Goal: Task Accomplishment & Management: Use online tool/utility

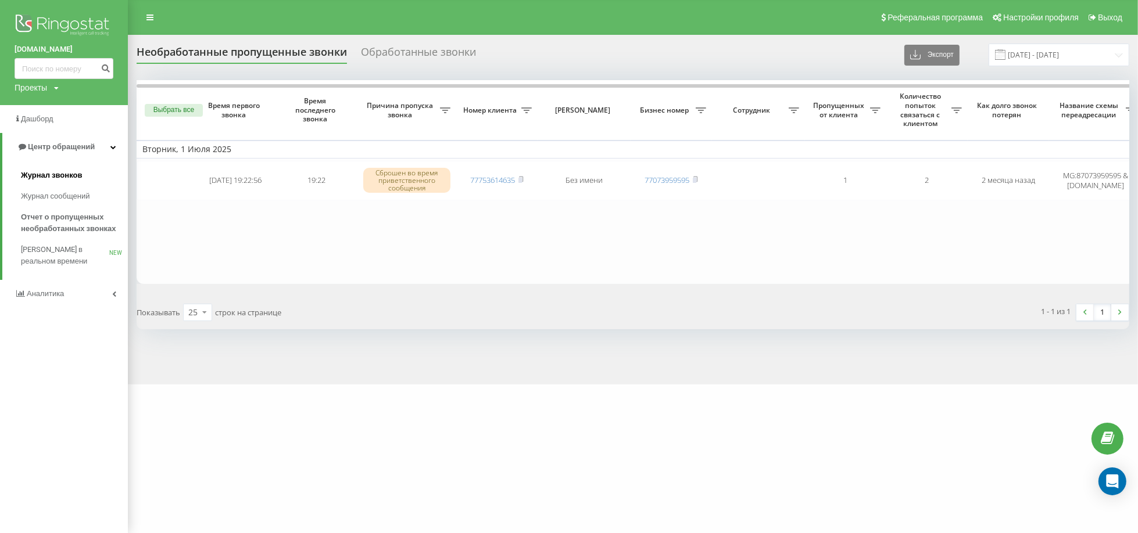
drag, startPoint x: 70, startPoint y: 171, endPoint x: 87, endPoint y: 182, distance: 20.3
click at [70, 172] on span "Журнал звонков" at bounding box center [51, 176] width 61 height 12
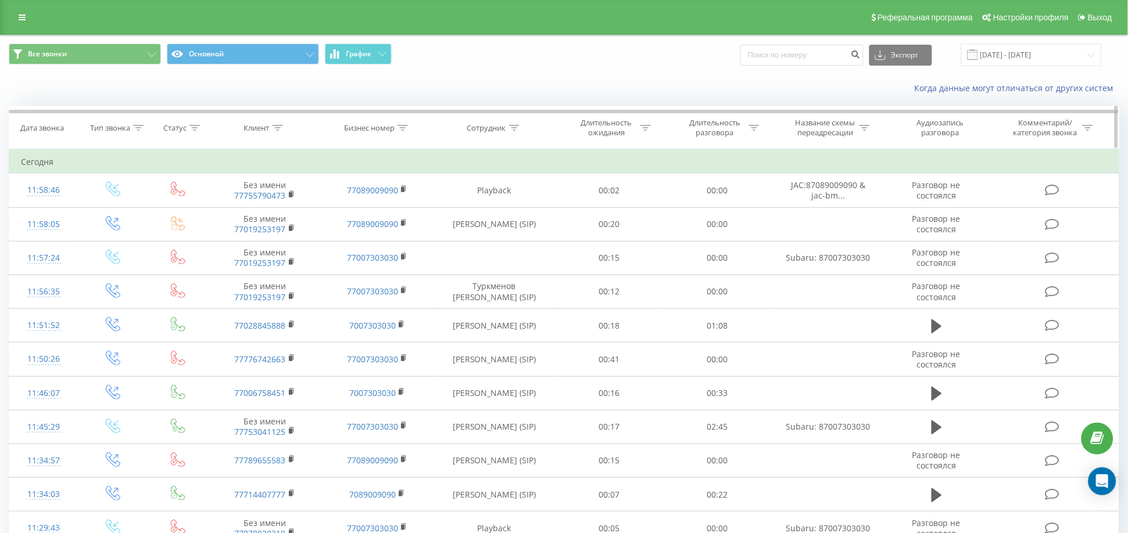
click at [385, 128] on div "Бизнес номер" at bounding box center [369, 128] width 51 height 10
click at [394, 124] on div "Бизнес номер" at bounding box center [369, 128] width 51 height 10
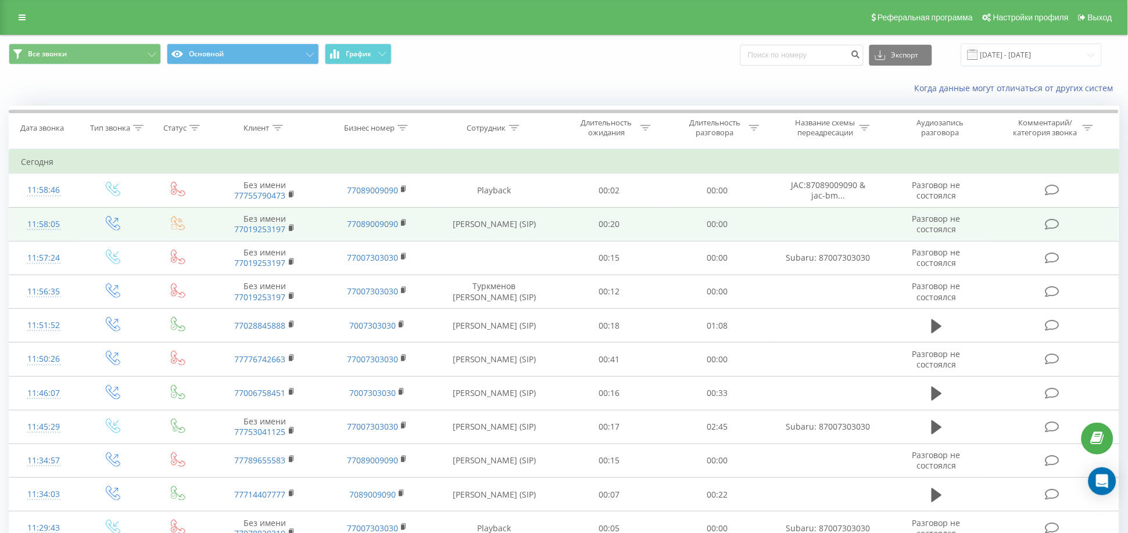
click at [175, 227] on icon at bounding box center [178, 223] width 15 height 15
click at [178, 223] on icon at bounding box center [178, 223] width 15 height 15
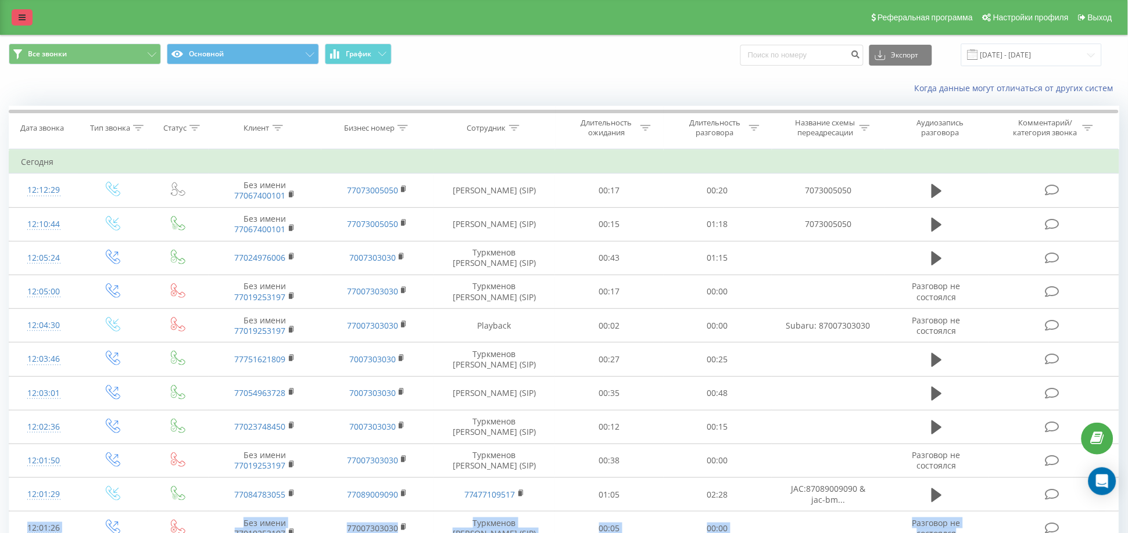
click at [23, 16] on icon at bounding box center [22, 17] width 7 height 8
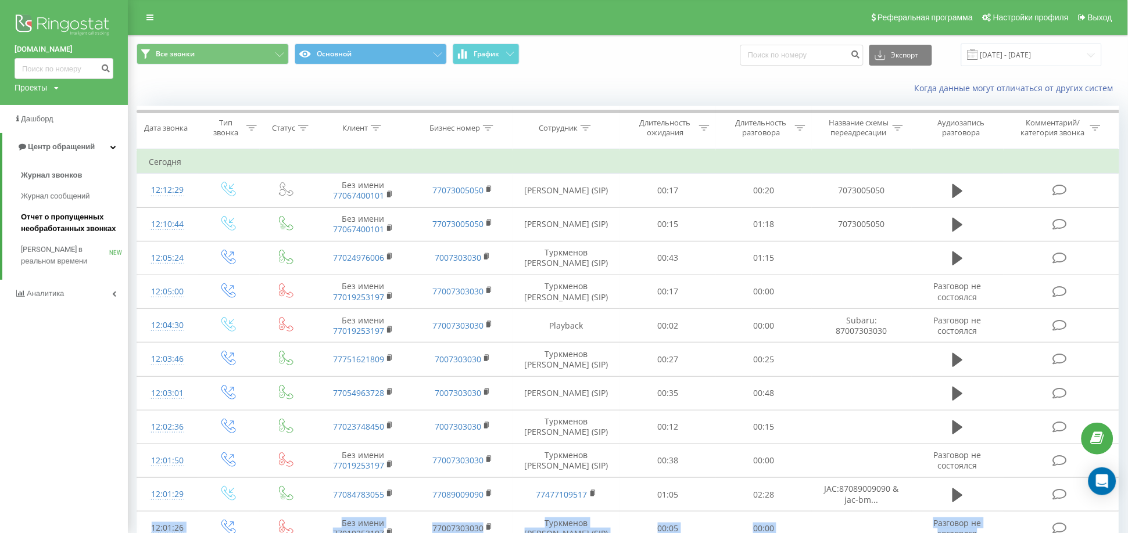
click at [56, 226] on span "Отчет о пропущенных необработанных звонках" at bounding box center [71, 222] width 101 height 23
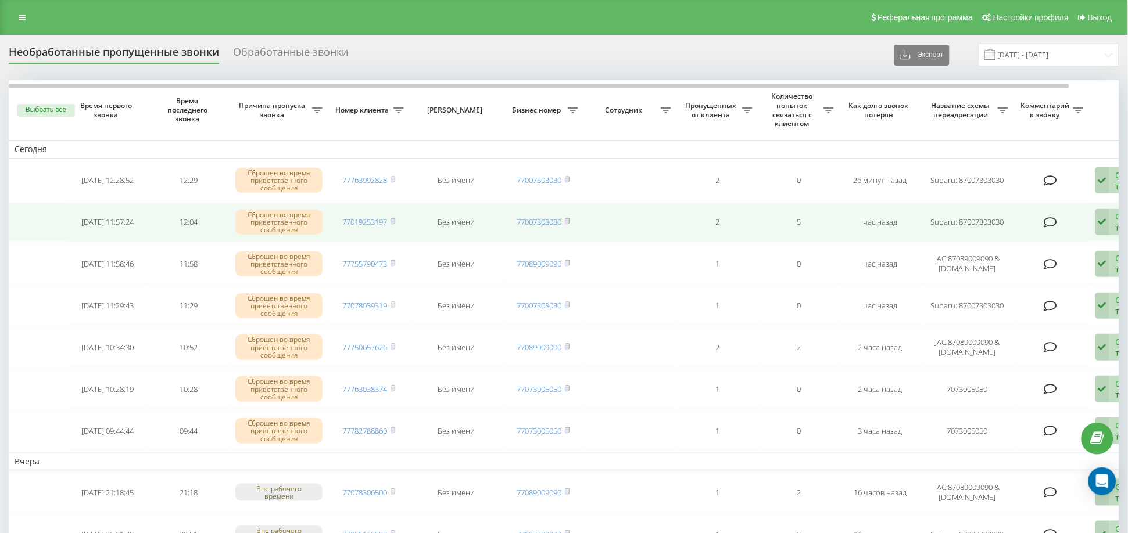
click at [1104, 223] on icon at bounding box center [1102, 222] width 14 height 27
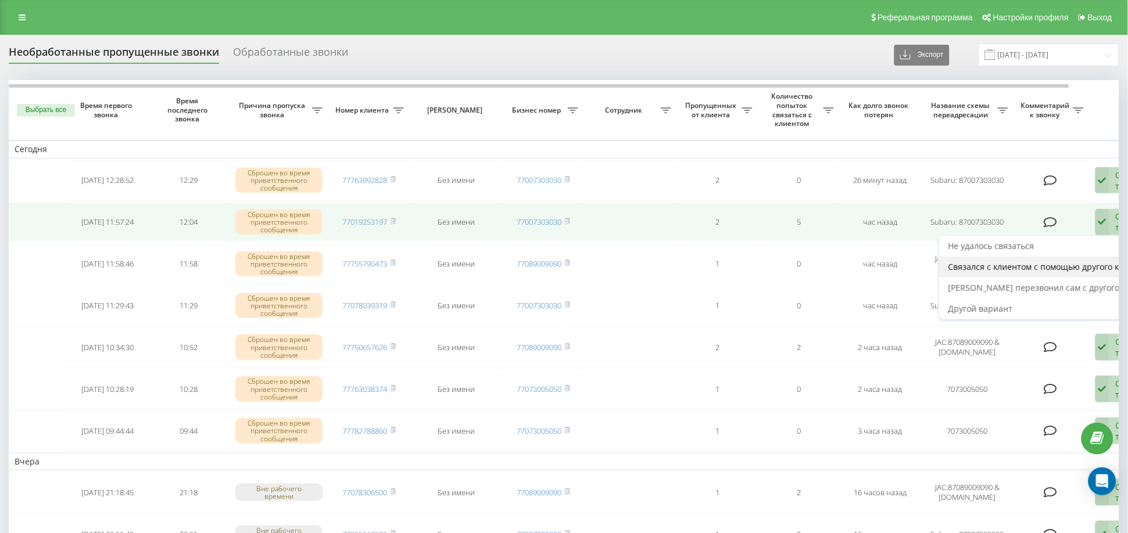
drag, startPoint x: 1026, startPoint y: 265, endPoint x: 1013, endPoint y: 264, distance: 12.8
click at [1025, 265] on span "Связался с клиентом с помощью другого канала" at bounding box center [1045, 266] width 195 height 11
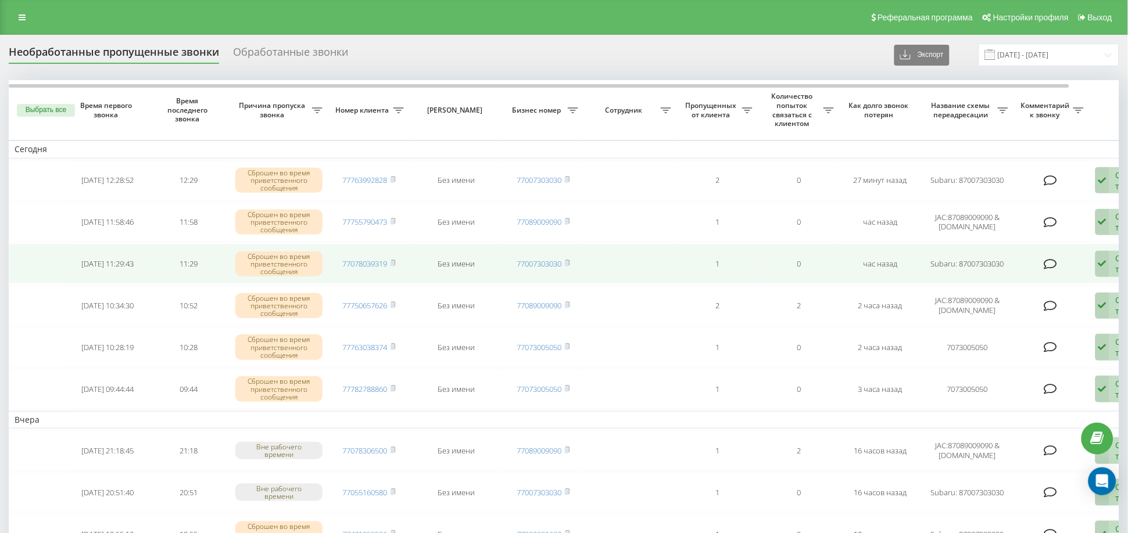
click at [1111, 264] on div "Обработать Не удалось связаться Связался с клиентом с помощью другого канала Кл…" at bounding box center [1128, 264] width 67 height 27
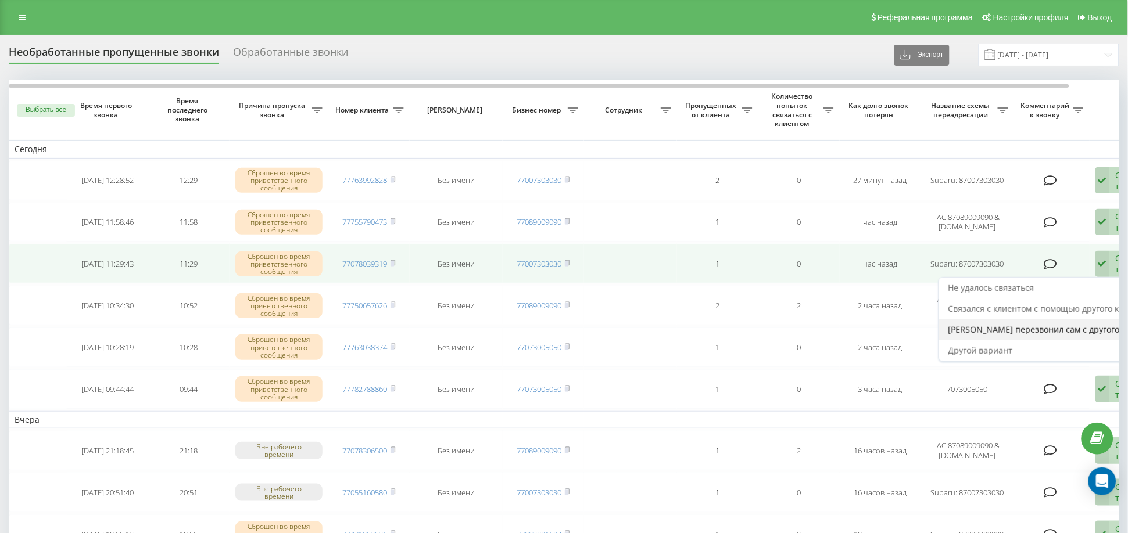
click at [1065, 332] on span "[PERSON_NAME] перезвонил сам с другого номера" at bounding box center [1050, 329] width 204 height 11
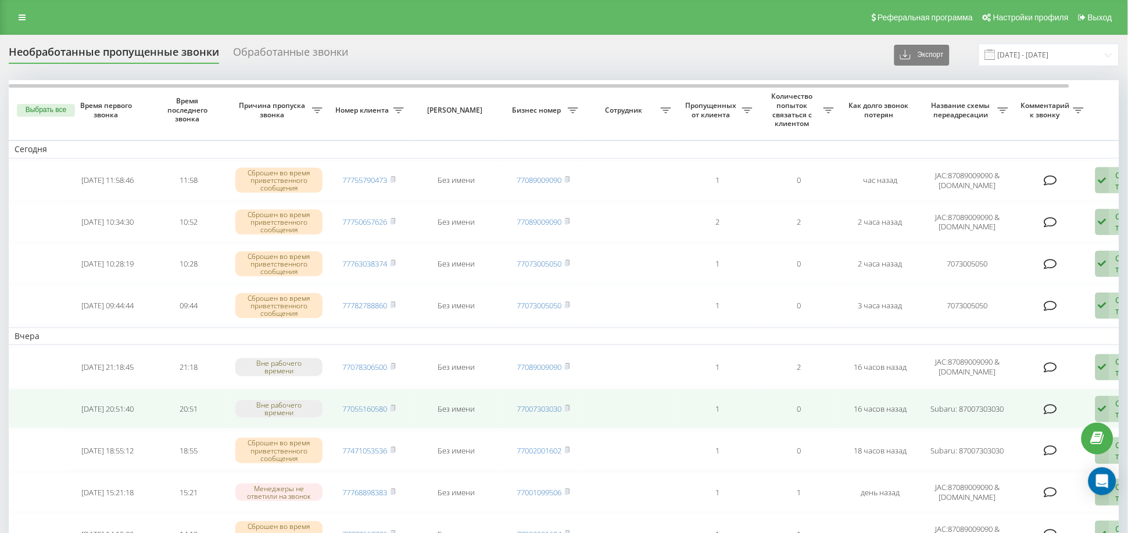
click at [1103, 405] on icon at bounding box center [1102, 409] width 14 height 27
drag, startPoint x: 1033, startPoint y: 437, endPoint x: 1030, endPoint y: 446, distance: 9.2
click at [1030, 446] on div "Не удалось связаться Связался с клиентом с помощью другого канала Клиент перезв…" at bounding box center [1050, 464] width 224 height 85
drag, startPoint x: 1110, startPoint y: 402, endPoint x: 1105, endPoint y: 407, distance: 7.0
click at [1109, 403] on div "Обработать Не удалось связаться Связался с клиентом с помощью другого канала Кл…" at bounding box center [1128, 409] width 67 height 27
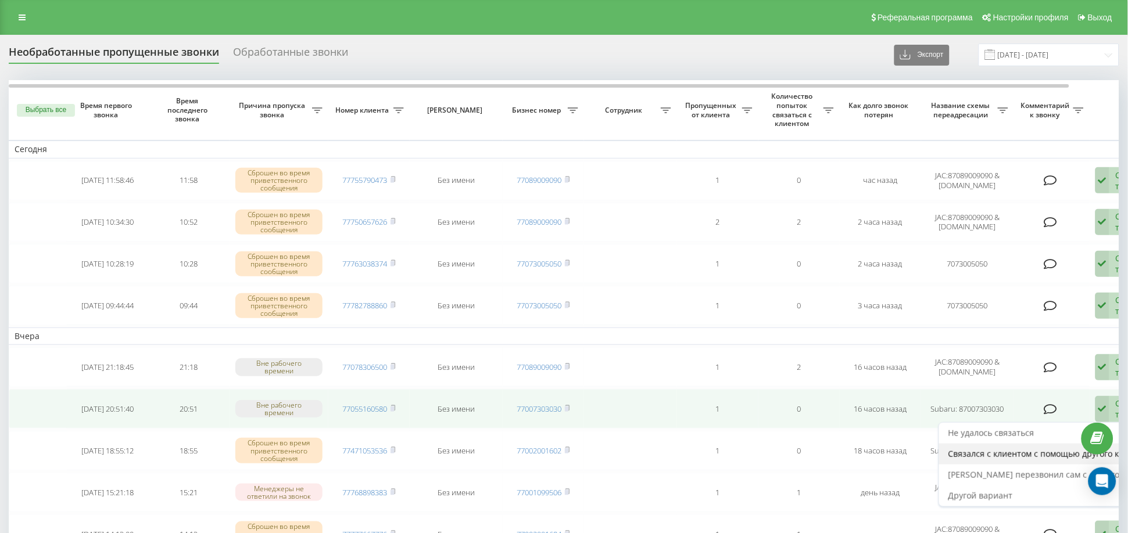
click at [1046, 449] on span "Связался с клиентом с помощью другого канала" at bounding box center [1045, 454] width 195 height 11
